Goal: Task Accomplishment & Management: Complete application form

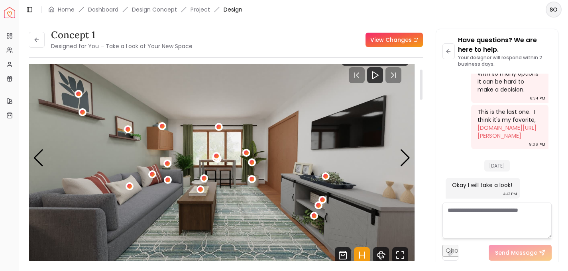
scroll to position [73, 0]
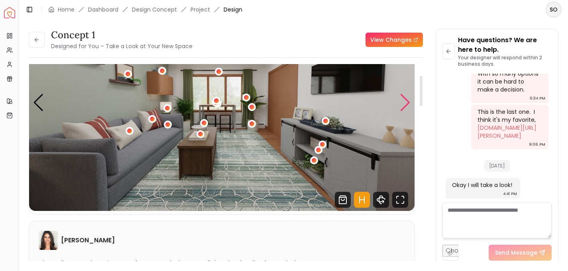
click at [403, 103] on div "Next slide" at bounding box center [405, 103] width 11 height 18
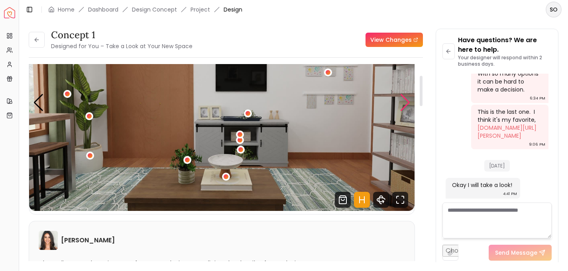
click at [403, 103] on div "Next slide" at bounding box center [405, 103] width 11 height 18
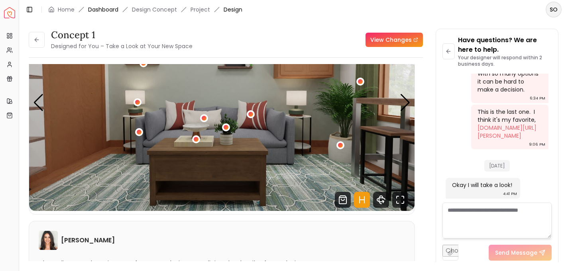
click at [102, 8] on link "Dashboard" at bounding box center [103, 10] width 30 height 8
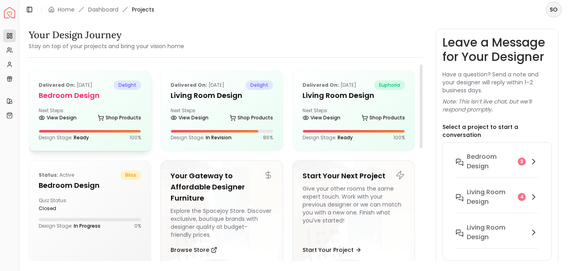
click at [79, 117] on div "View Design Shop Products" at bounding box center [90, 120] width 102 height 8
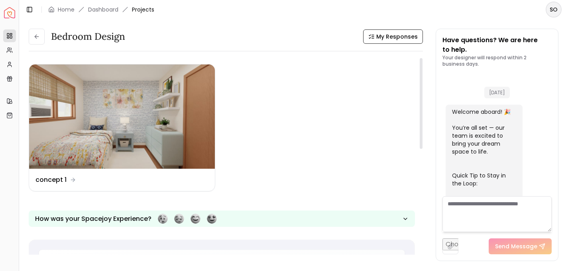
scroll to position [629, 0]
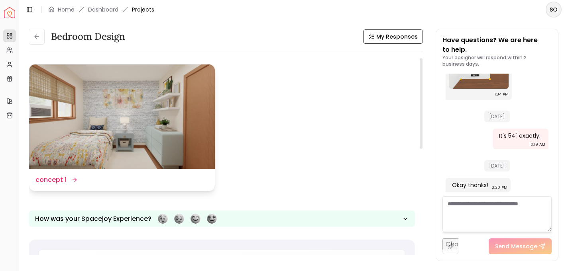
click at [57, 178] on dd "concept 1" at bounding box center [50, 180] width 31 height 10
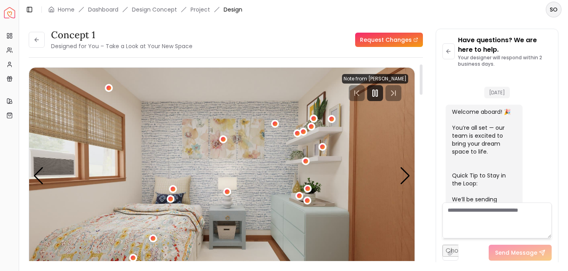
scroll to position [622, 0]
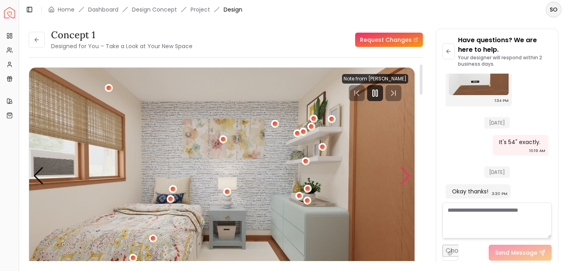
click at [403, 178] on div "Next slide" at bounding box center [405, 176] width 11 height 18
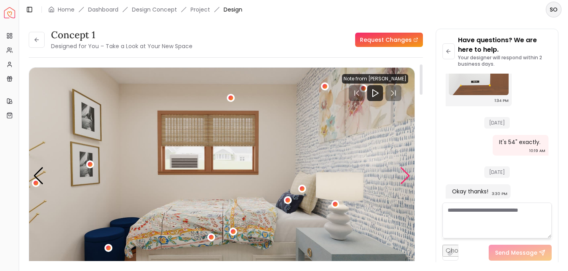
click at [403, 178] on div "Next slide" at bounding box center [405, 176] width 11 height 18
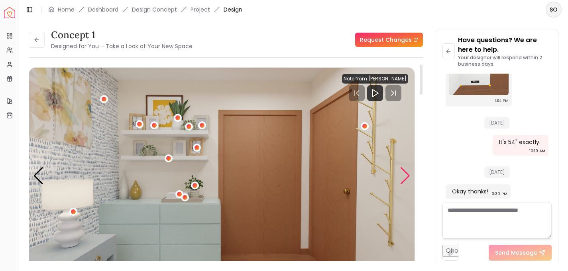
click at [403, 178] on div "Next slide" at bounding box center [405, 176] width 11 height 18
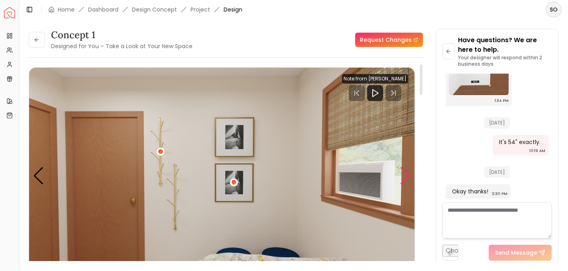
click at [403, 178] on div "Next slide" at bounding box center [405, 176] width 11 height 18
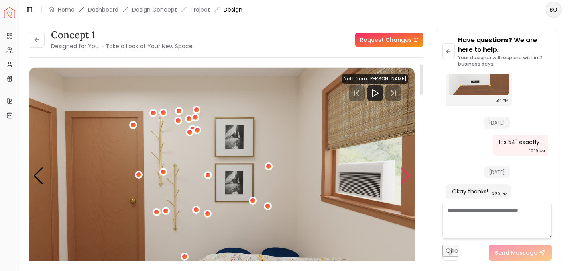
click at [403, 178] on div "Next slide" at bounding box center [405, 176] width 11 height 18
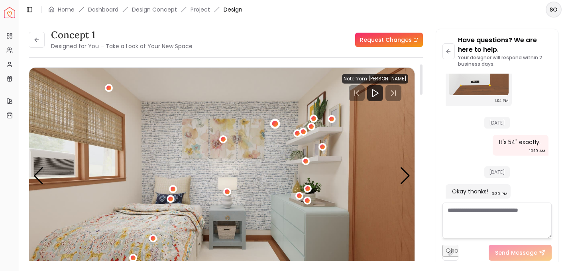
click at [274, 123] on div "1 / 5" at bounding box center [275, 124] width 6 height 6
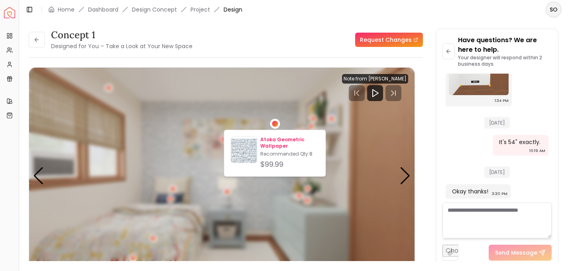
click at [268, 139] on p "Atoka Geometric Wallpaper" at bounding box center [289, 143] width 59 height 13
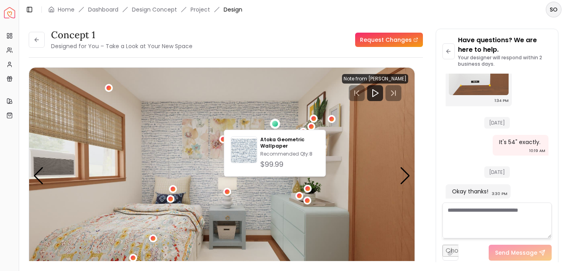
click at [327, 39] on div "concept 1 Designed for You – Take a Look at Your New Space Request Changes" at bounding box center [226, 40] width 394 height 22
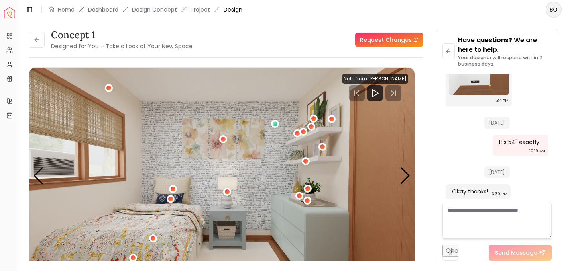
click at [452, 214] on textarea at bounding box center [496, 221] width 109 height 36
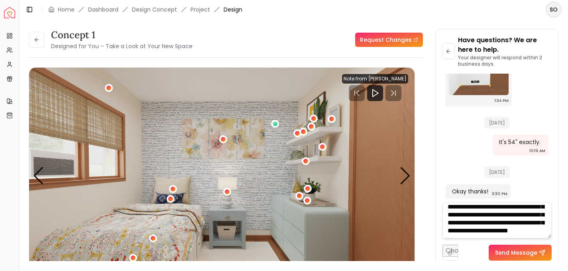
scroll to position [32, 0]
type textarea "**********"
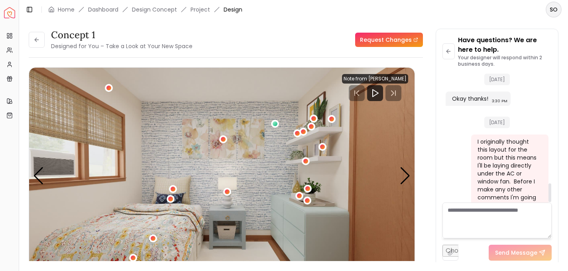
scroll to position [759, 0]
